Goal: Task Accomplishment & Management: Use online tool/utility

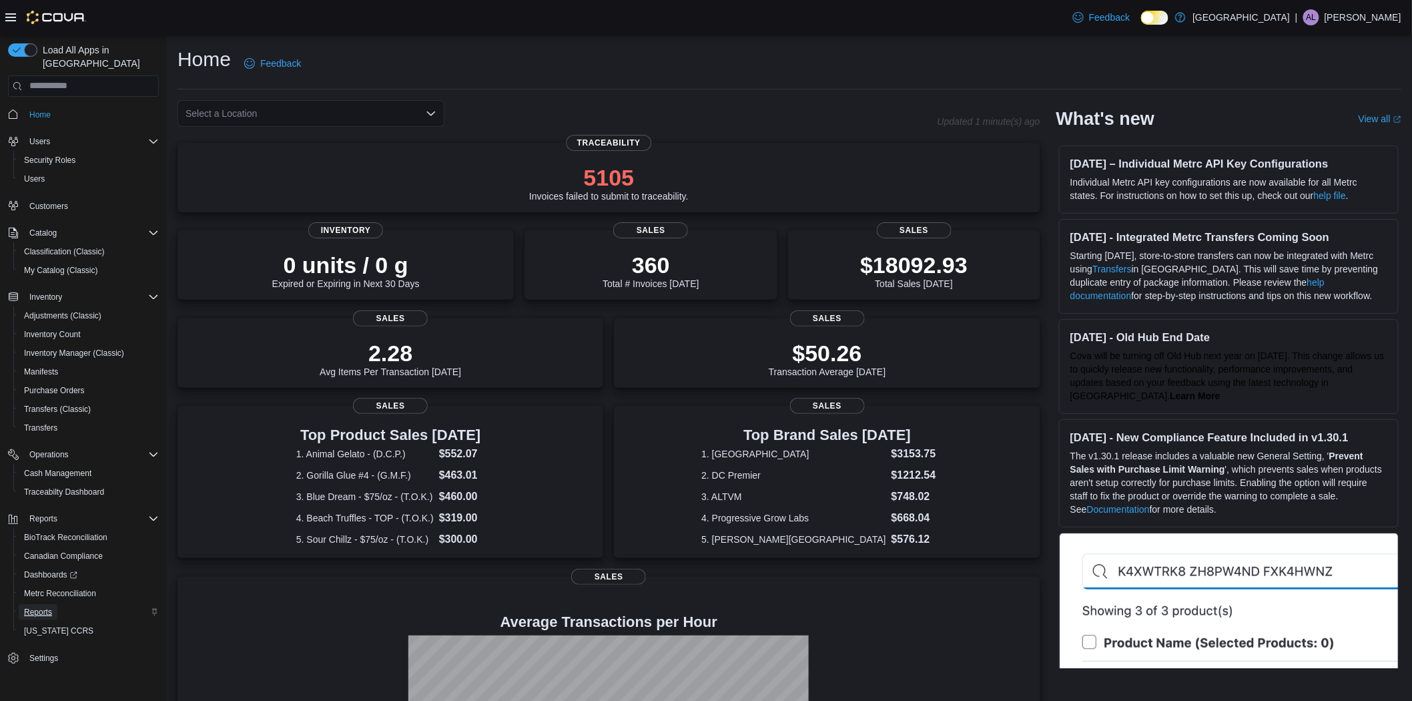
click at [54, 604] on link "Reports" at bounding box center [38, 612] width 39 height 16
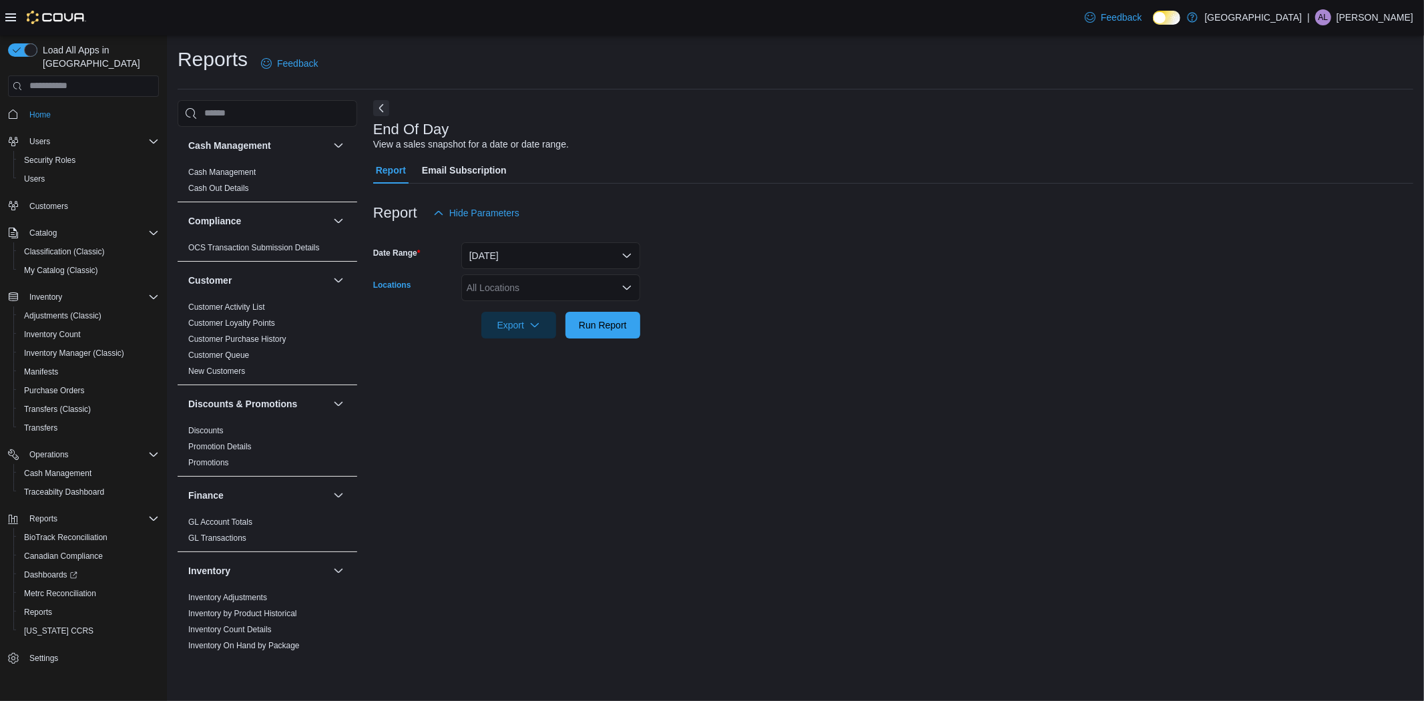
click at [551, 282] on div "All Locations" at bounding box center [550, 287] width 179 height 27
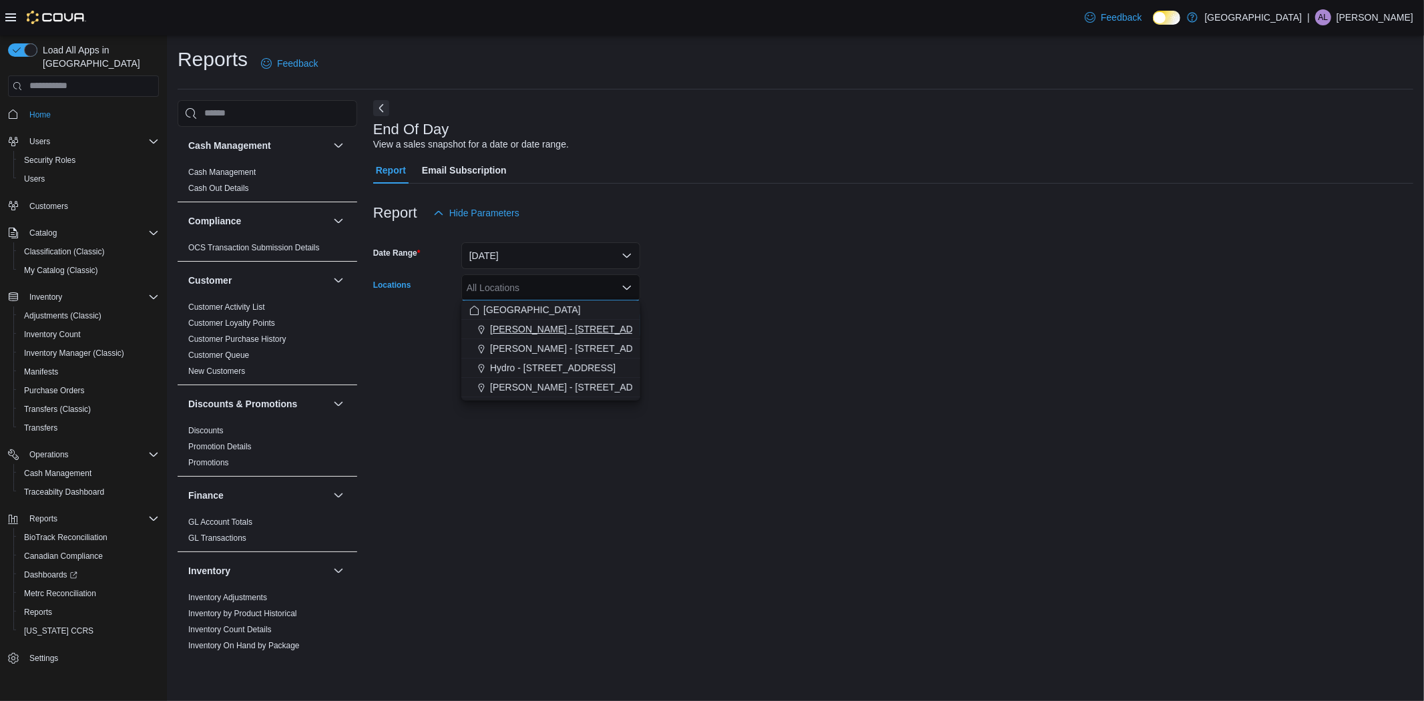
click at [573, 328] on span "[PERSON_NAME] - [STREET_ADDRESS][PERSON_NAME]" at bounding box center [617, 328] width 254 height 13
click at [836, 268] on form "Date Range [DATE] Locations [PERSON_NAME] - [STREET_ADDRESS][PERSON_NAME] Selec…" at bounding box center [893, 282] width 1040 height 112
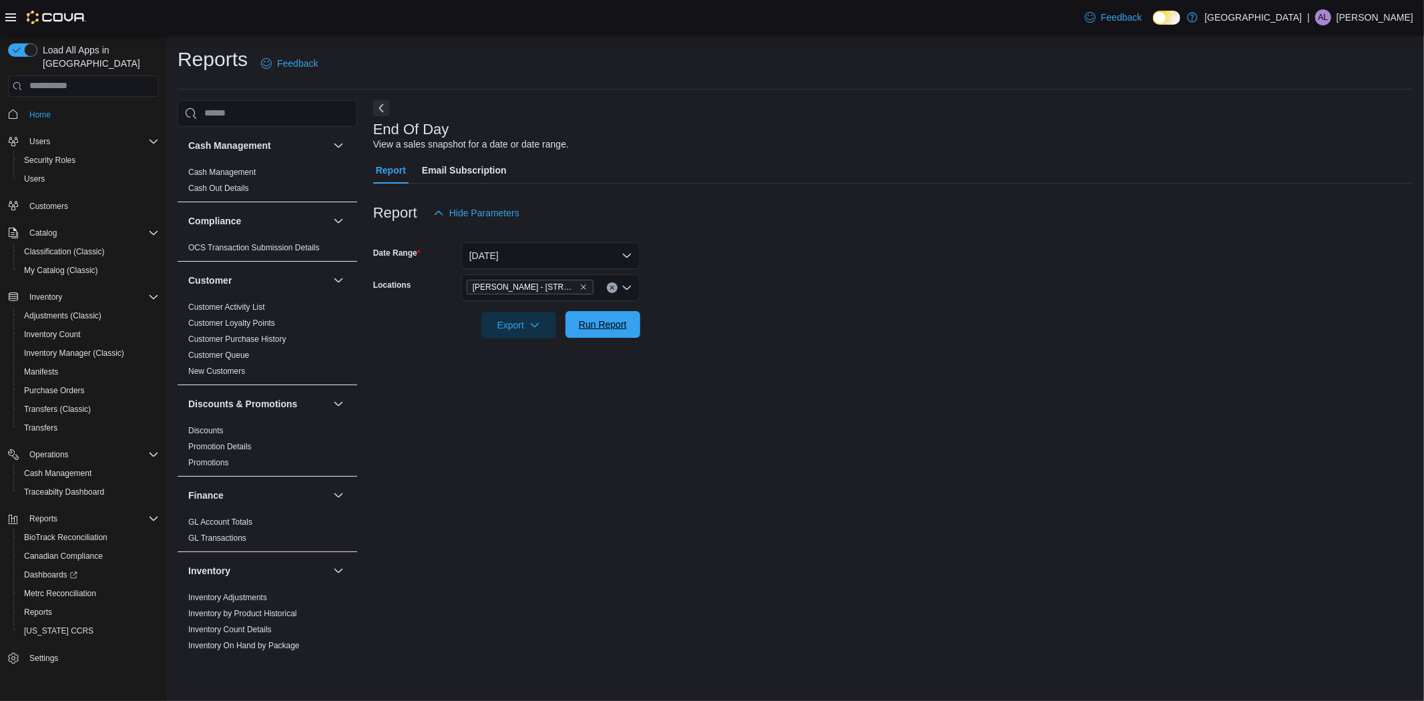
click at [639, 315] on button "Run Report" at bounding box center [602, 324] width 75 height 27
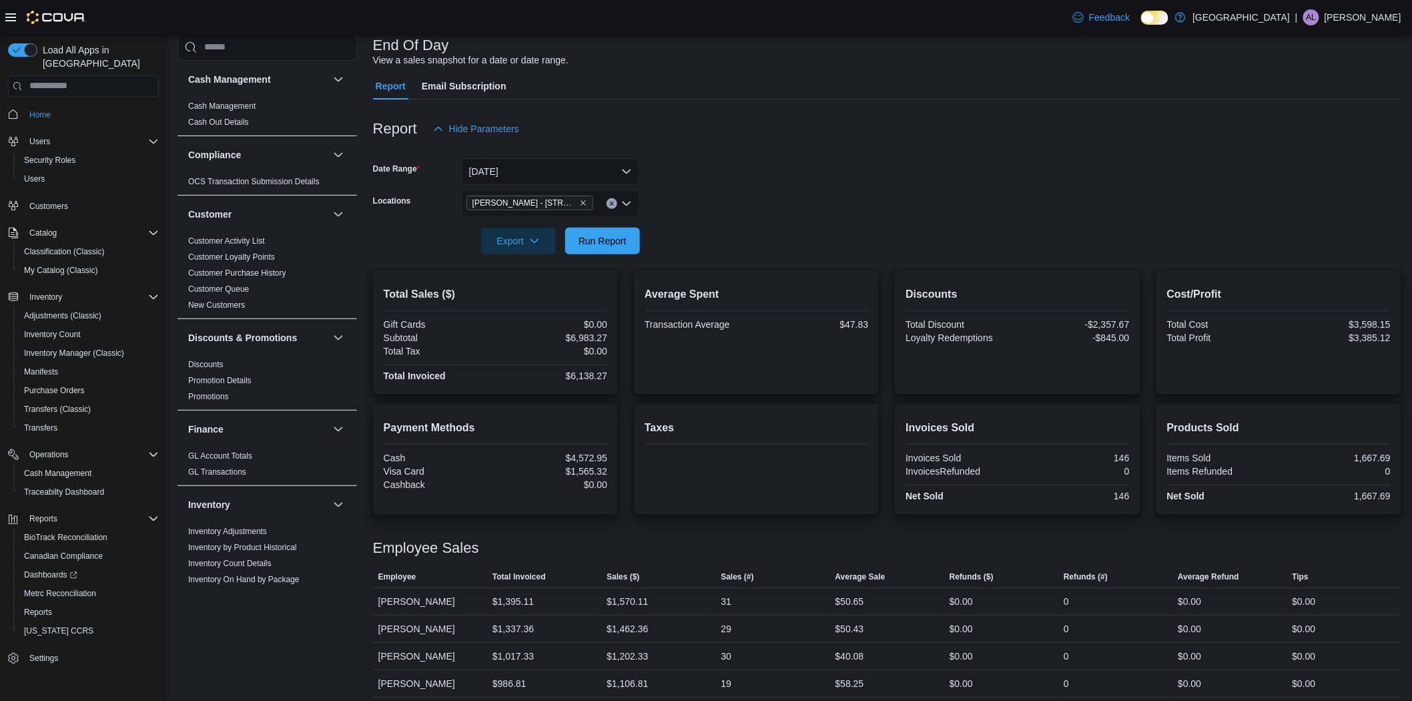
scroll to position [146, 0]
